Goal: Task Accomplishment & Management: Complete application form

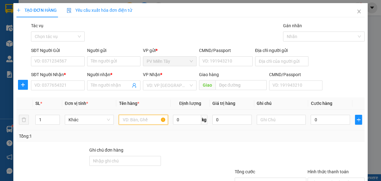
click at [130, 119] on input "text" at bounding box center [143, 120] width 49 height 10
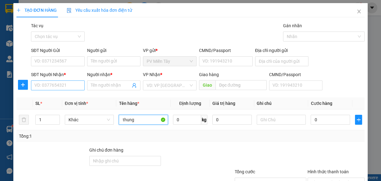
type input "thung"
click at [49, 84] on input "SĐT Người Nhận *" at bounding box center [58, 86] width 54 height 10
type input "0908393960"
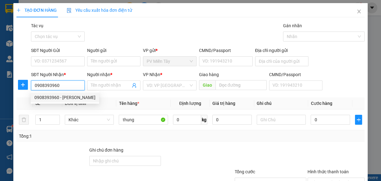
click at [54, 93] on div "0908393960 - [PERSON_NAME]" at bounding box center [65, 98] width 68 height 10
type input "NGỌC"
type input "ANH THU"
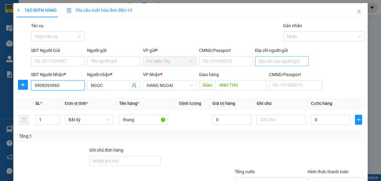
type input "0908393960"
click at [272, 60] on input "Địa chỉ người gửi" at bounding box center [282, 61] width 54 height 10
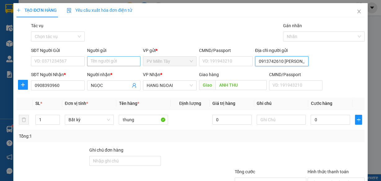
type input "0913742610 [PERSON_NAME]"
click at [97, 57] on input "Người gửi" at bounding box center [114, 61] width 54 height 10
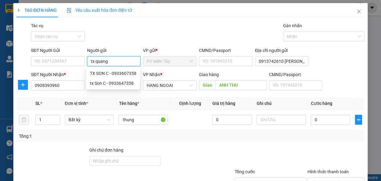
type input "tx quang c"
click at [116, 73] on div "tx quang c - 0907664881" at bounding box center [114, 73] width 48 height 7
type input "0907664881"
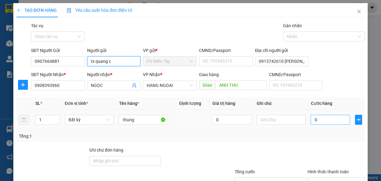
type input "tx quang c"
click at [317, 120] on input "0" at bounding box center [329, 120] width 39 height 10
type input "4"
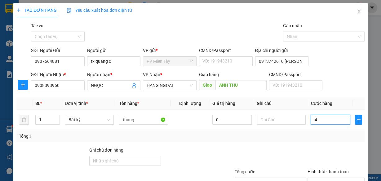
type input "40"
type input "40.000"
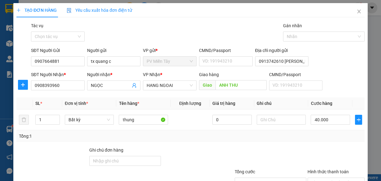
click at [281, 135] on div "Tổng: 1" at bounding box center [190, 136] width 343 height 7
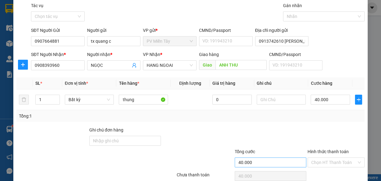
scroll to position [47, 0]
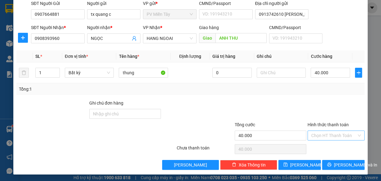
click at [318, 132] on input "Hình thức thanh toán" at bounding box center [333, 135] width 45 height 9
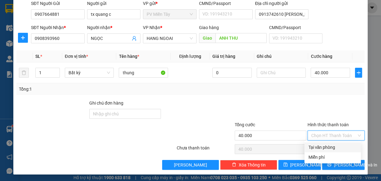
click at [319, 145] on div "Tại văn phòng" at bounding box center [332, 147] width 49 height 7
type input "0"
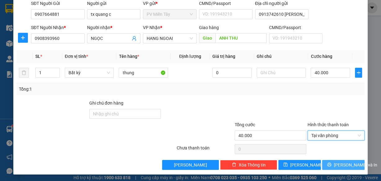
click at [334, 165] on button "[PERSON_NAME] và In" at bounding box center [343, 165] width 42 height 10
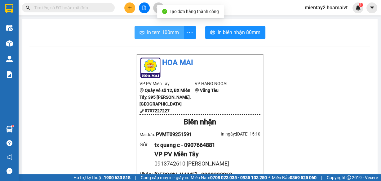
click at [180, 29] on button "In tem 100mm" at bounding box center [158, 32] width 49 height 12
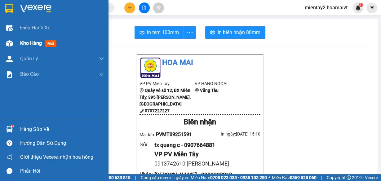
click at [25, 48] on div "Kho hàng mới" at bounding box center [62, 43] width 84 height 15
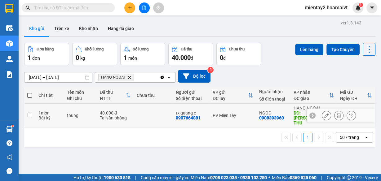
scroll to position [25, 0]
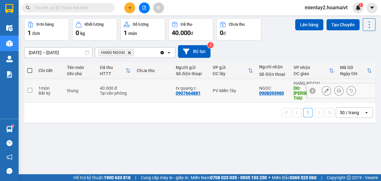
click at [125, 91] on div "Tại văn phòng" at bounding box center [115, 93] width 31 height 5
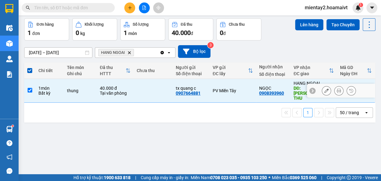
click at [116, 91] on div "Tại văn phòng" at bounding box center [115, 93] width 31 height 5
checkbox input "false"
